Goal: Complete application form

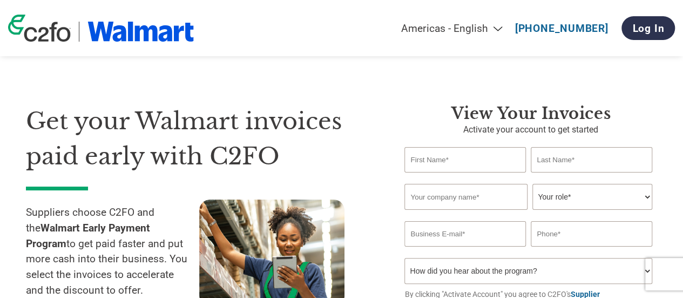
click at [427, 163] on input "text" at bounding box center [465, 159] width 121 height 25
type input "[PERSON_NAME]"
click at [564, 166] on input "text" at bounding box center [591, 159] width 121 height 25
type input "[PERSON_NAME]"
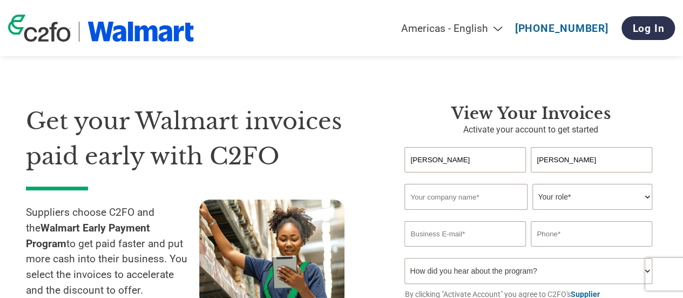
click at [488, 199] on input "text" at bounding box center [466, 197] width 123 height 26
click at [562, 198] on select "Your role* CFO Controller Credit Manager Finance Director Treasurer CEO Preside…" at bounding box center [592, 197] width 119 height 26
select select "CONTROLLER"
click at [533, 185] on select "Your role* CFO Controller Credit Manager Finance Director Treasurer CEO Preside…" at bounding box center [592, 197] width 119 height 26
click at [457, 245] on input "email" at bounding box center [465, 233] width 121 height 25
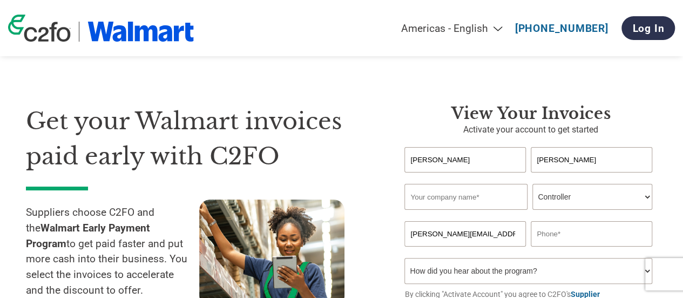
click at [477, 238] on input "[PERSON_NAME][EMAIL_ADDRESS][PERSON_NAME][DOMAIN_NAME]" at bounding box center [465, 233] width 121 height 25
type input "[PERSON_NAME][EMAIL_ADDRESS][PERSON_NAME][DOMAIN_NAME]"
click at [558, 240] on input "text" at bounding box center [591, 233] width 121 height 25
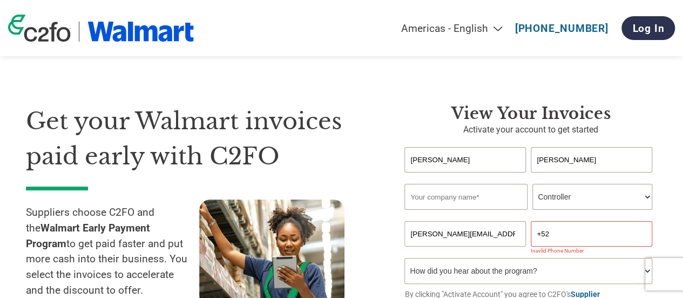
click at [566, 240] on input "+52" at bounding box center [591, 233] width 121 height 25
paste input "525554507646"
click at [551, 230] on input "[PHONE_NUMBER]" at bounding box center [591, 233] width 121 height 25
type input "[PHONE_NUMBER]"
click at [451, 202] on input "text" at bounding box center [466, 197] width 123 height 26
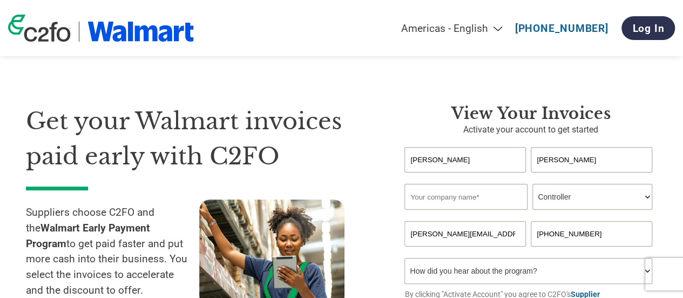
click at [417, 200] on input "text" at bounding box center [466, 197] width 123 height 26
paste input "TAGOMAGO DISTRIBUTION SAPI DE CV"
type input "TAGOMAGO DISTRIBUTION SAPI DE CV"
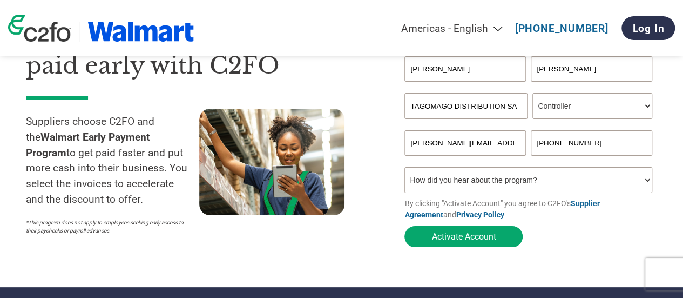
scroll to position [108, 0]
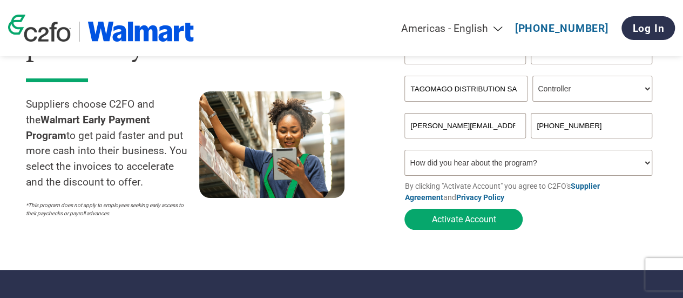
click at [422, 159] on select "How did you hear about the program? Received a letter Email Social Media Online…" at bounding box center [528, 163] width 247 height 26
click at [405, 152] on select "How did you hear about the program? Received a letter Email Social Media Online…" at bounding box center [528, 163] width 247 height 26
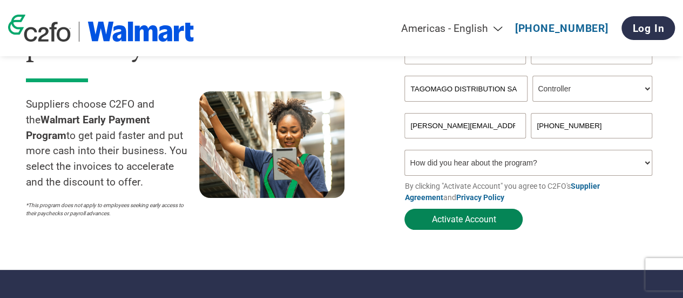
click at [440, 220] on button "Activate Account" at bounding box center [464, 219] width 118 height 21
